Goal: Information Seeking & Learning: Find specific fact

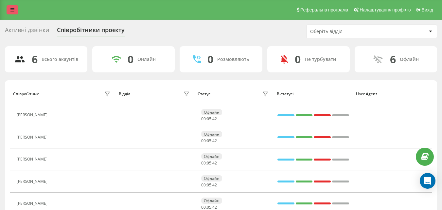
click at [11, 9] on icon at bounding box center [12, 10] width 4 height 5
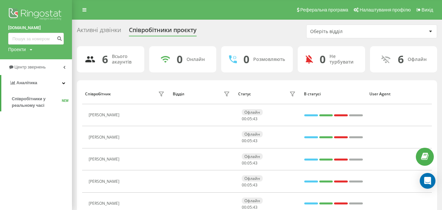
click at [40, 45] on div "[DOMAIN_NAME] Проекти [DOMAIN_NAME]" at bounding box center [36, 29] width 72 height 59
click at [39, 40] on input at bounding box center [36, 39] width 56 height 12
paste input "[PHONE_NUMBER]"
type input "[PHONE_NUMBER]"
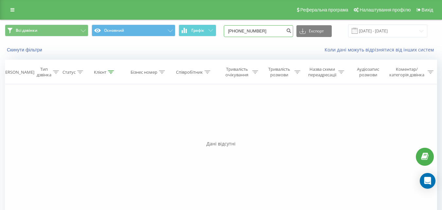
click at [252, 31] on input "+38(096)7296886" at bounding box center [258, 31] width 69 height 12
click at [242, 31] on input "+38(0967296886" at bounding box center [258, 31] width 69 height 12
click at [243, 30] on input "+38(0967296886" at bounding box center [258, 31] width 69 height 12
type input "0967296886"
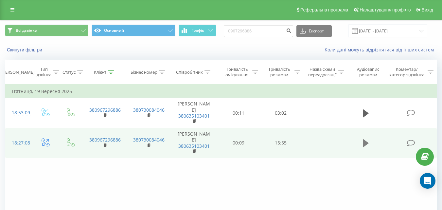
click at [366, 139] on icon at bounding box center [366, 143] width 6 height 8
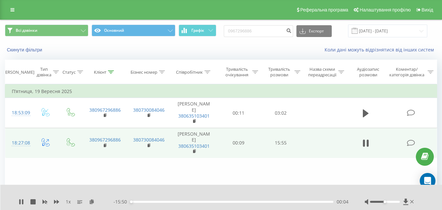
click at [308, 177] on div "Фільтрувати за умовою Дорівнює Введіть значення Скасувати OK Фільтрувати за умо…" at bounding box center [221, 157] width 432 height 147
drag, startPoint x: 135, startPoint y: 202, endPoint x: 145, endPoint y: 202, distance: 10.1
click at [145, 202] on div "01:09" at bounding box center [231, 202] width 203 height 2
drag, startPoint x: 138, startPoint y: 196, endPoint x: 143, endPoint y: 194, distance: 5.3
drag, startPoint x: 143, startPoint y: 194, endPoint x: 106, endPoint y: 182, distance: 38.3
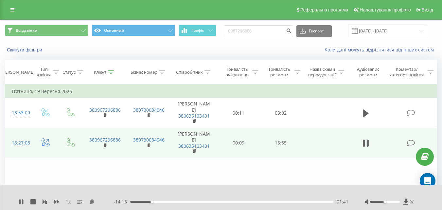
click at [106, 182] on div "Фільтрувати за умовою Дорівнює Введіть значення Скасувати OK Фільтрувати за умо…" at bounding box center [221, 157] width 432 height 147
drag, startPoint x: 108, startPoint y: 175, endPoint x: 165, endPoint y: 190, distance: 58.5
click at [165, 190] on div at bounding box center [217, 193] width 318 height 7
click at [68, 202] on span "1 x" at bounding box center [68, 201] width 5 height 7
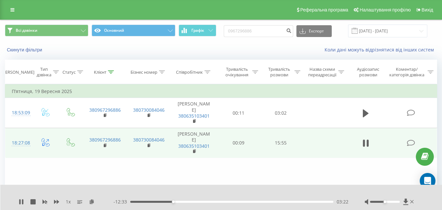
click at [67, 202] on span "1 x" at bounding box center [68, 201] width 5 height 7
click at [70, 202] on span "1 x" at bounding box center [68, 201] width 5 height 7
click at [79, 201] on icon at bounding box center [79, 201] width 5 height 5
click at [69, 201] on span "1 x" at bounding box center [68, 201] width 5 height 7
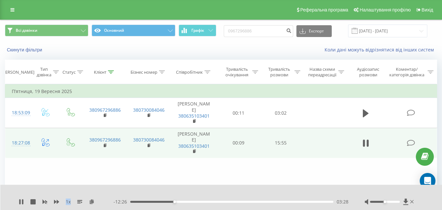
click at [69, 201] on span "1 x" at bounding box center [68, 201] width 5 height 7
click at [67, 202] on span "1 x" at bounding box center [68, 201] width 5 height 7
click at [67, 203] on span "1 x" at bounding box center [68, 201] width 5 height 7
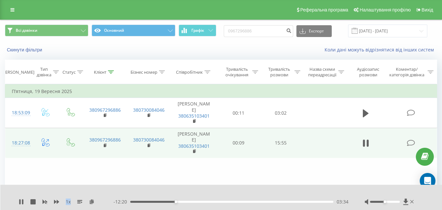
click at [67, 203] on span "1 x" at bounding box center [68, 201] width 5 height 7
click at [266, 202] on div "10:39" at bounding box center [231, 202] width 203 height 2
click at [266, 202] on div "00:00" at bounding box center [231, 202] width 203 height 2
click at [289, 201] on div "12:27" at bounding box center [231, 202] width 203 height 2
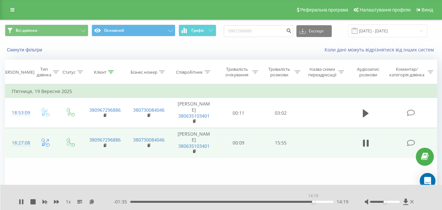
click at [313, 201] on div "14:19" at bounding box center [231, 202] width 203 height 2
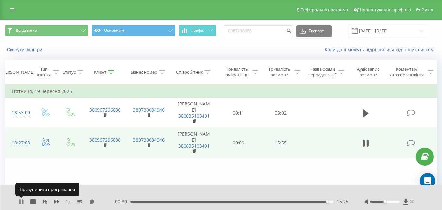
click at [23, 201] on icon at bounding box center [22, 201] width 1 height 5
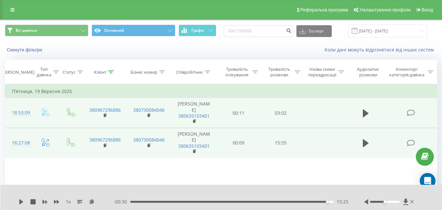
click at [359, 115] on td at bounding box center [366, 113] width 41 height 30
click at [365, 112] on icon at bounding box center [366, 113] width 6 height 8
click at [255, 202] on div "01:51" at bounding box center [231, 202] width 203 height 2
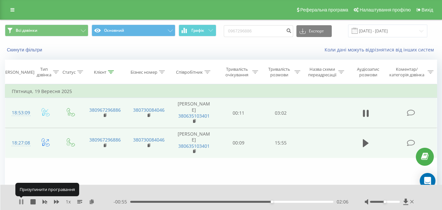
click at [22, 201] on icon at bounding box center [21, 201] width 5 height 5
